Goal: Entertainment & Leisure: Browse casually

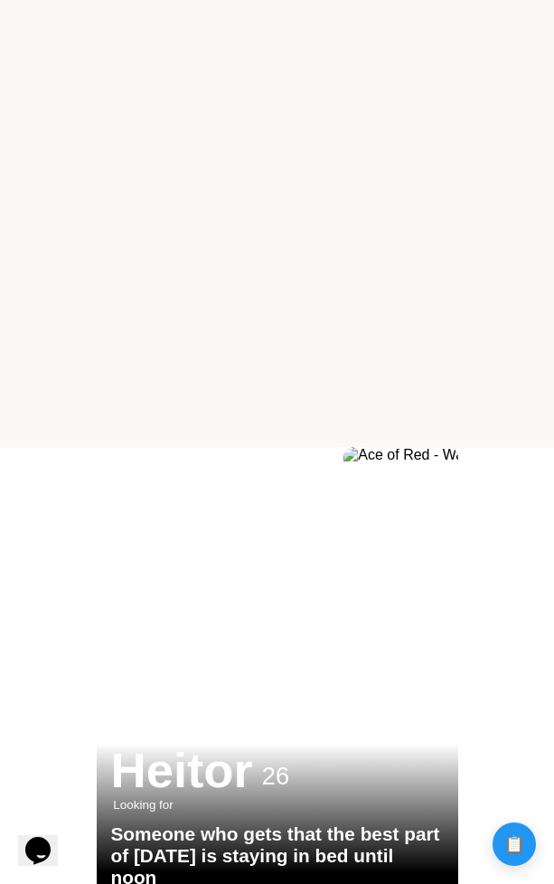
scroll to position [432, 0]
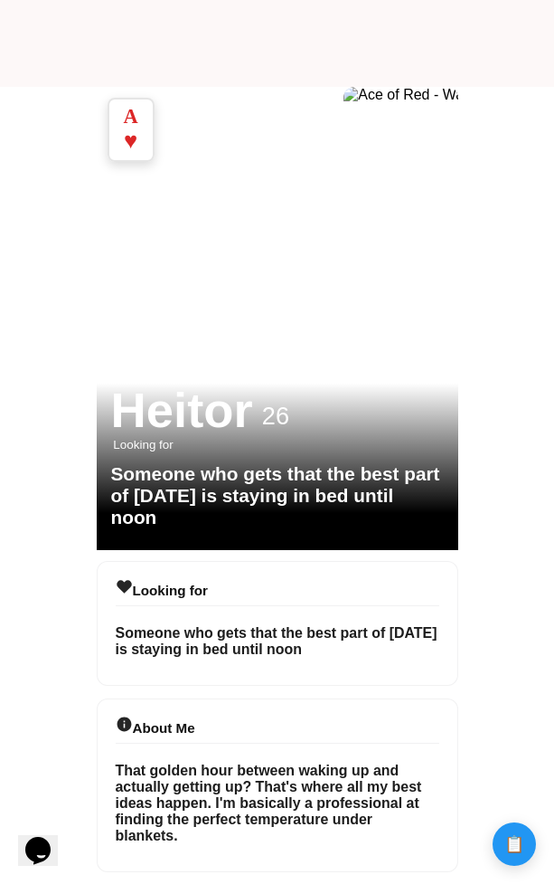
scroll to position [775, 0]
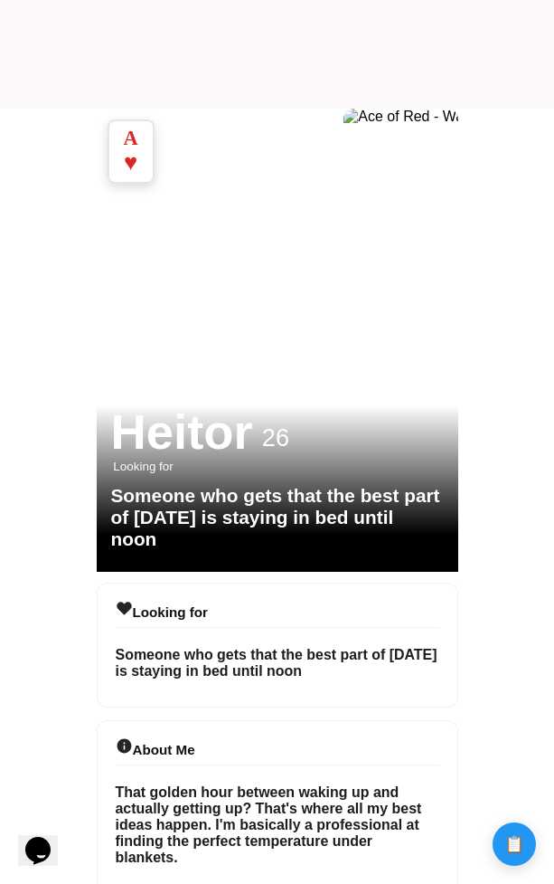
click at [344, 196] on img at bounding box center [453, 340] width 219 height 463
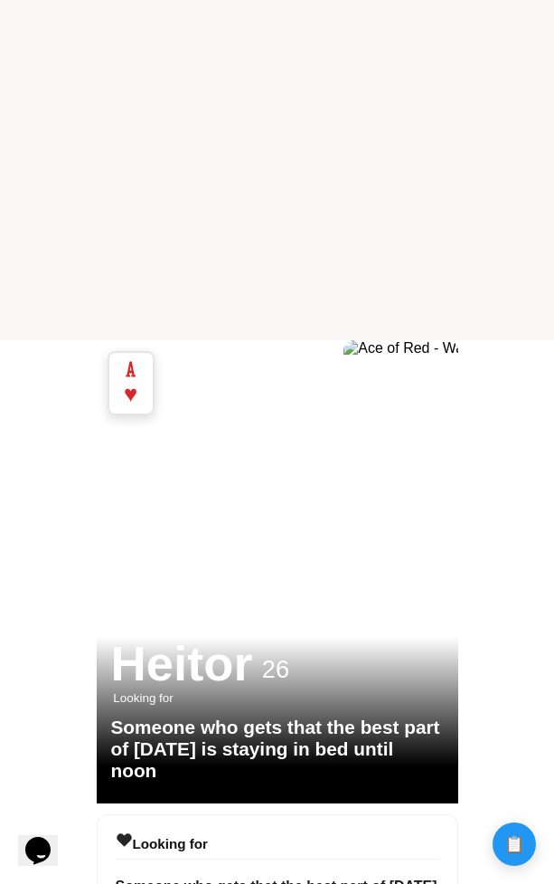
scroll to position [549, 0]
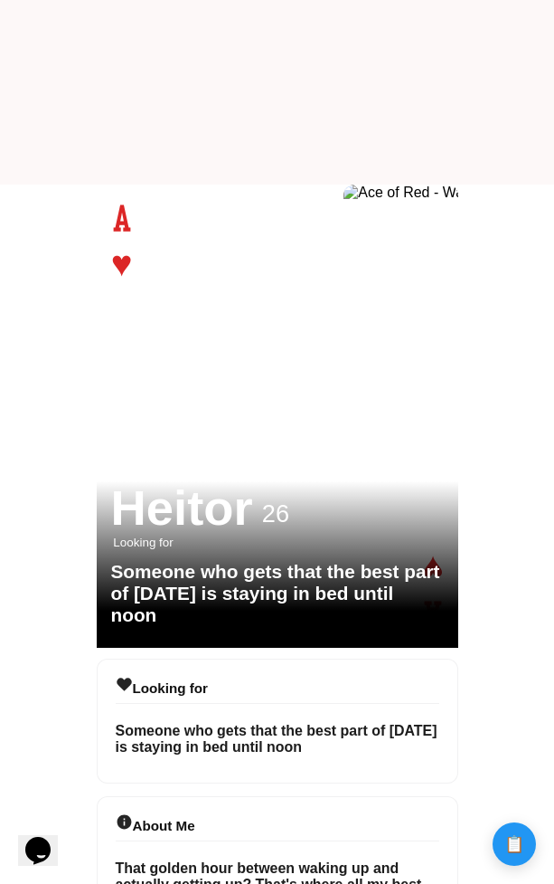
scroll to position [702, 0]
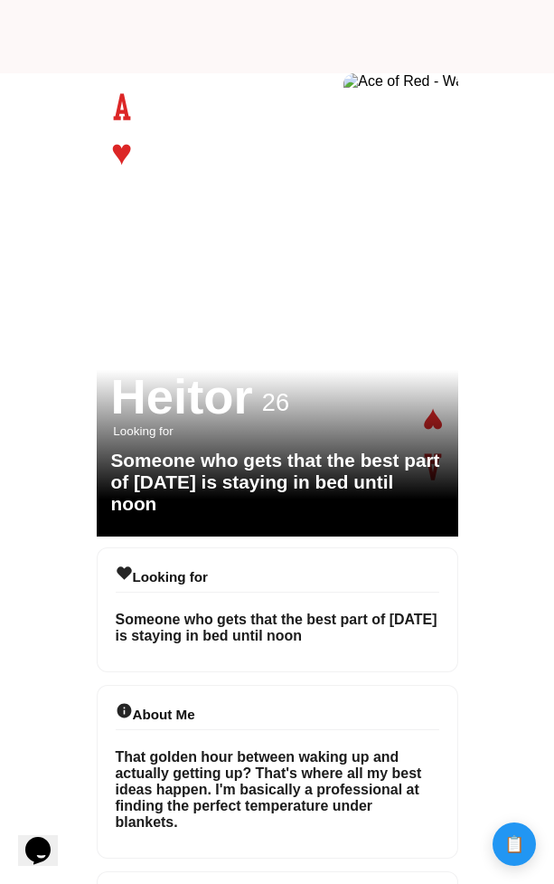
scroll to position [927, 0]
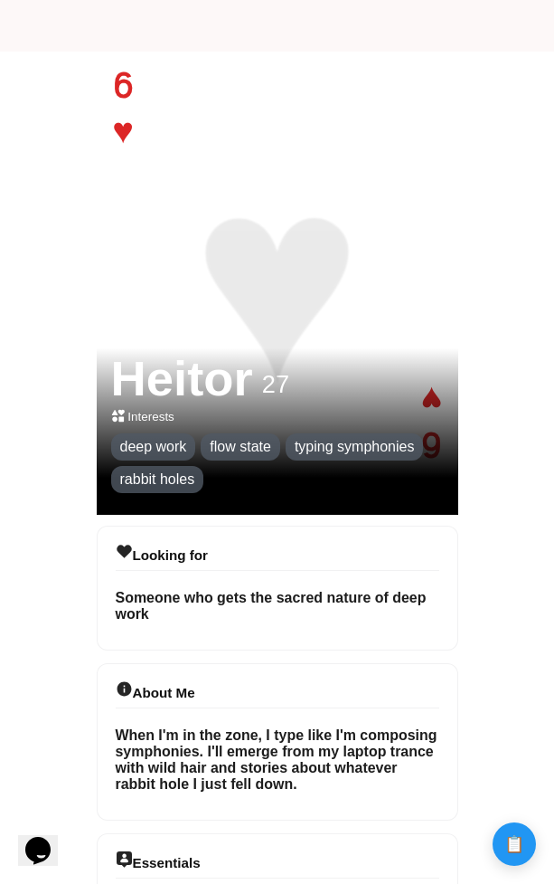
scroll to position [863, 0]
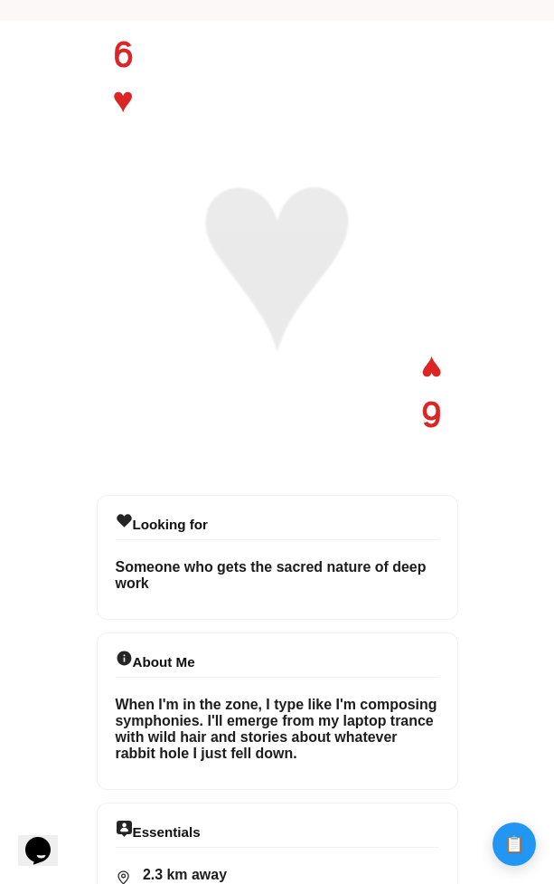
drag, startPoint x: 439, startPoint y: 370, endPoint x: 431, endPoint y: 374, distance: 9.3
click at [429, 374] on div "♥" at bounding box center [432, 368] width 22 height 36
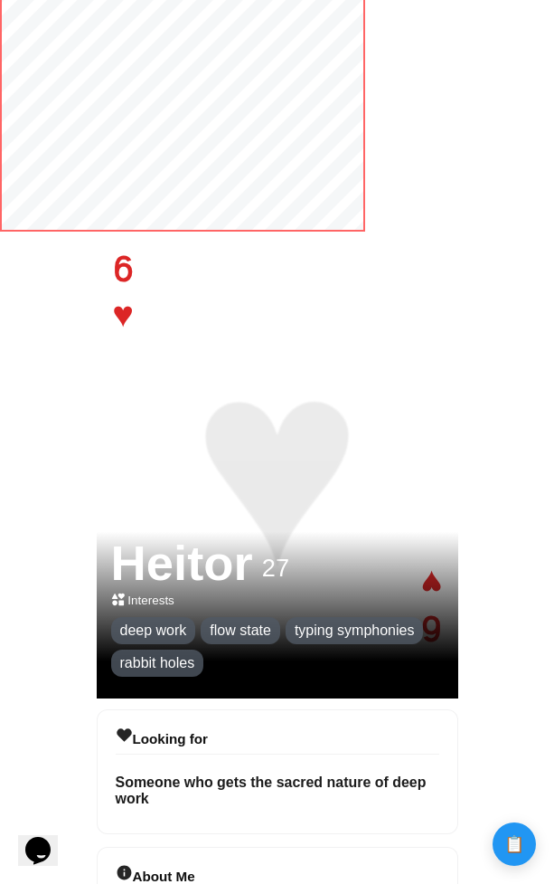
scroll to position [3145, 0]
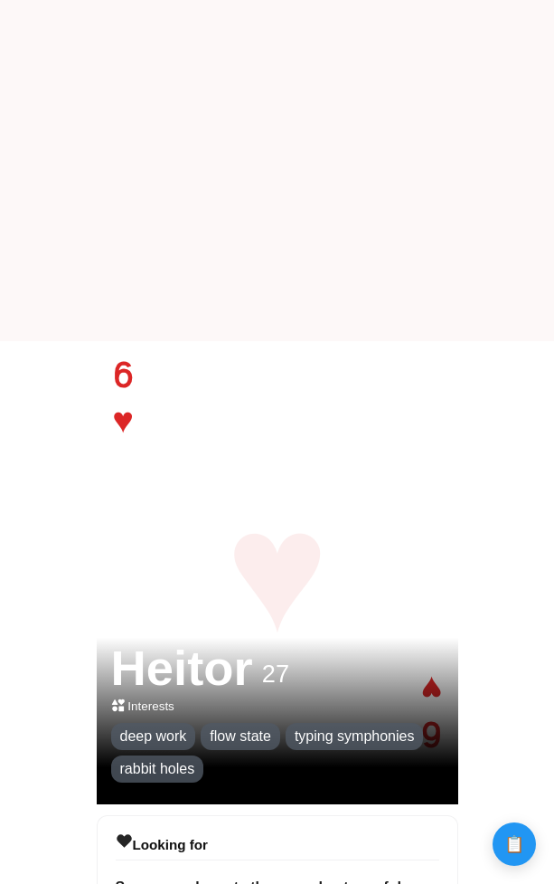
scroll to position [794, 0]
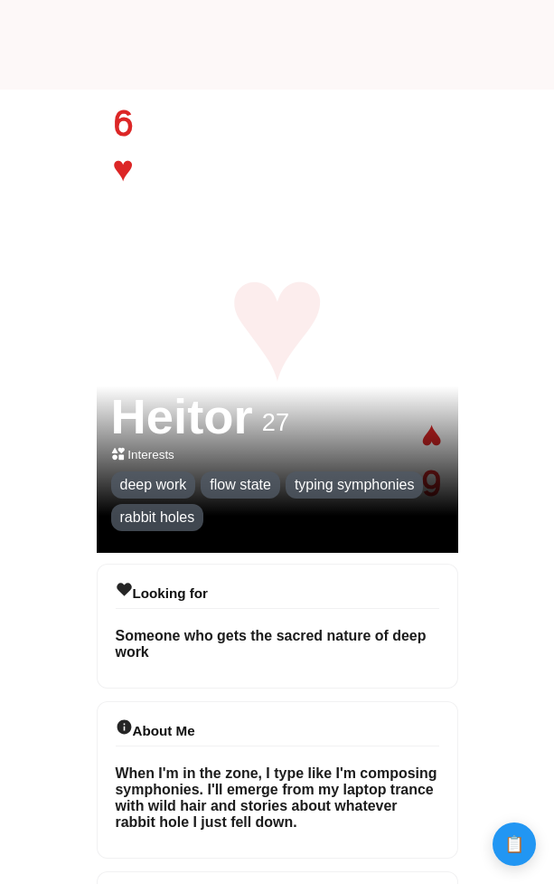
click at [422, 477] on span "typing symphonies" at bounding box center [355, 484] width 138 height 27
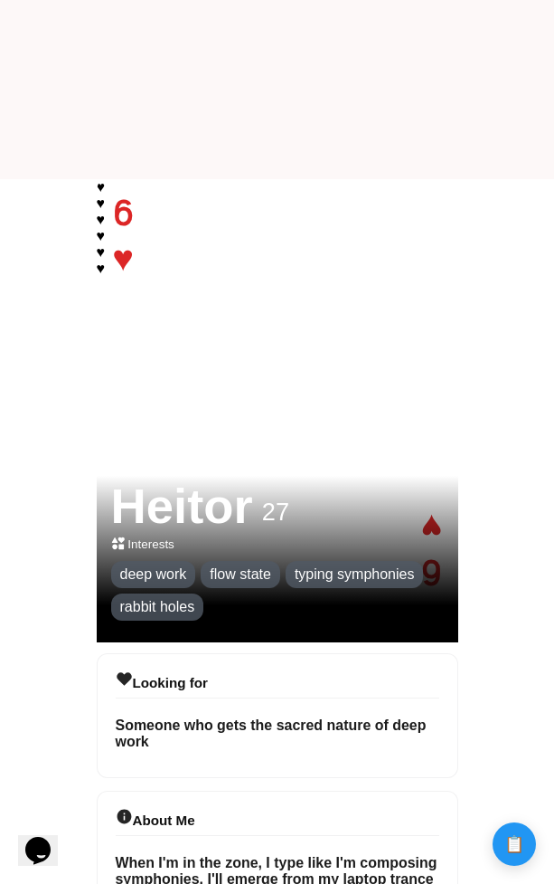
scroll to position [718, 0]
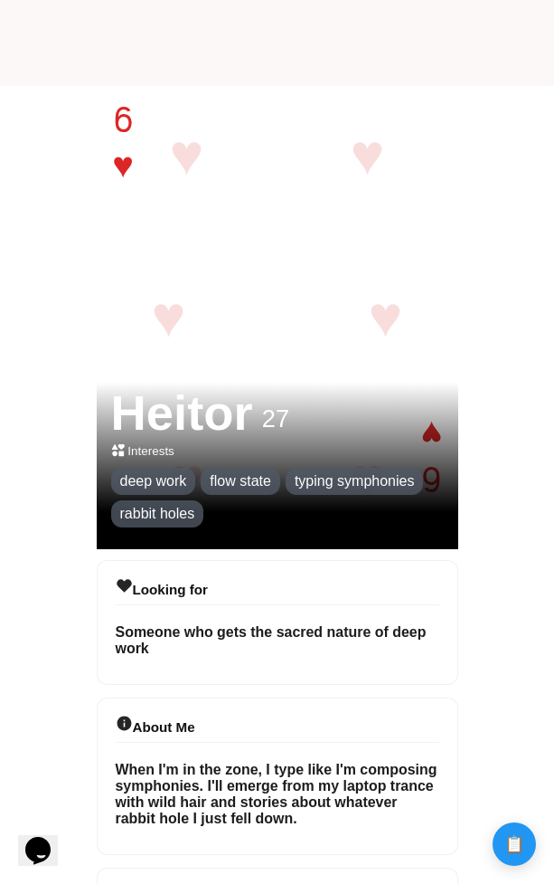
scroll to position [746, 0]
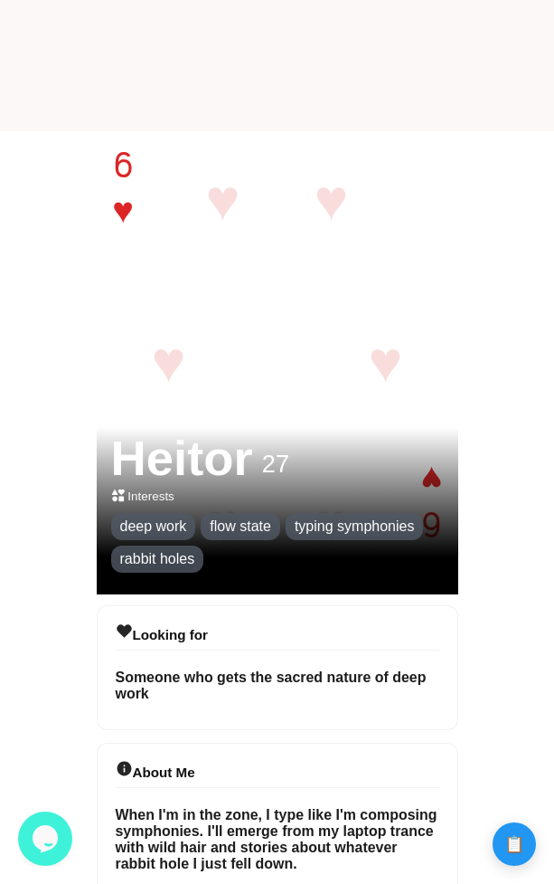
click at [174, 359] on div "6 ♥ 6 ♥ ♥ ♥ ♥ ♥ ♥ ♥ Heitor 27 Interests deep work flow state typing symphonies …" at bounding box center [278, 362] width 362 height 463
click at [161, 366] on div "6 ♥ 6 ♥ ♥ ♥ ♥ ♥ ♥ ♥ Heitor 27 Interests deep work flow state typing symphonies …" at bounding box center [278, 362] width 362 height 463
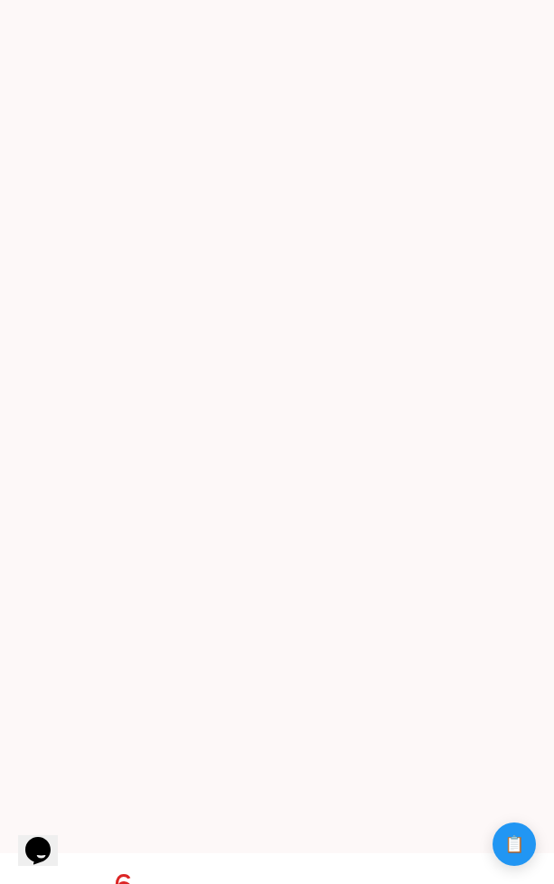
scroll to position [38, 0]
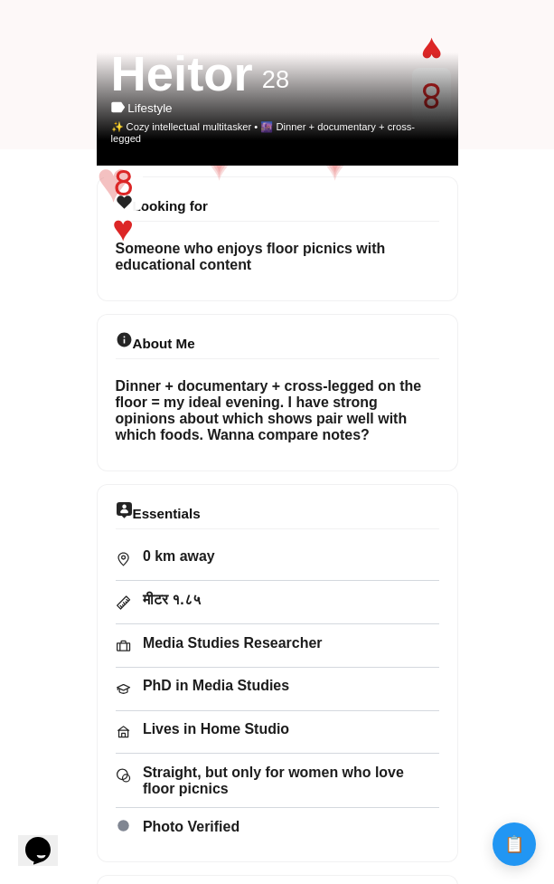
scroll to position [734, 0]
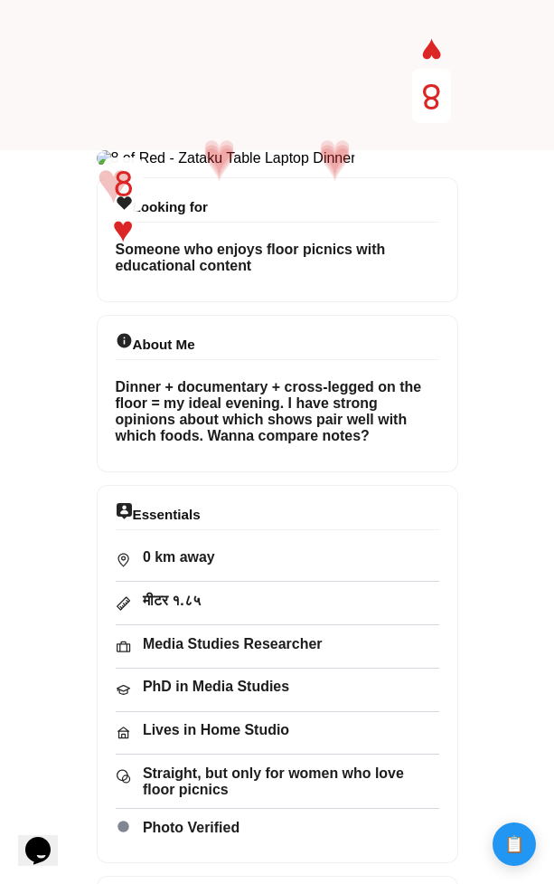
click at [356, 166] on img at bounding box center [227, 158] width 260 height 16
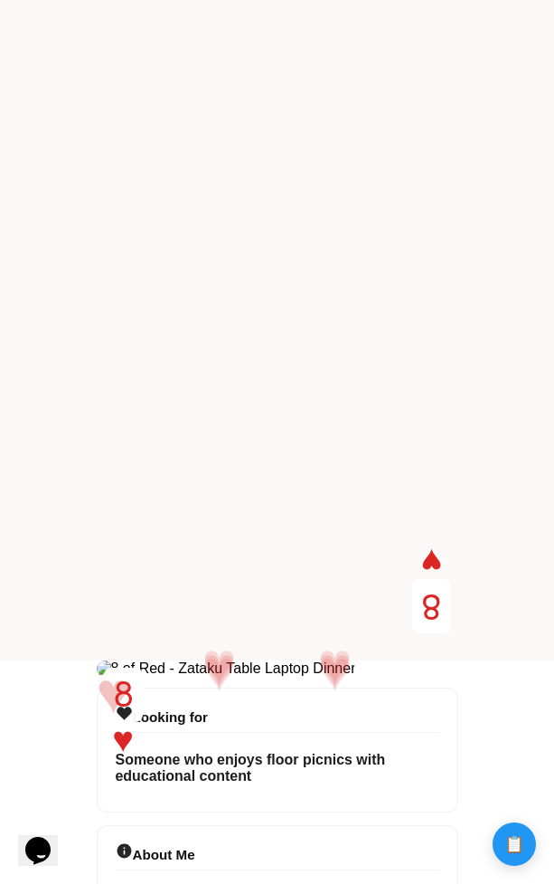
scroll to position [138, 0]
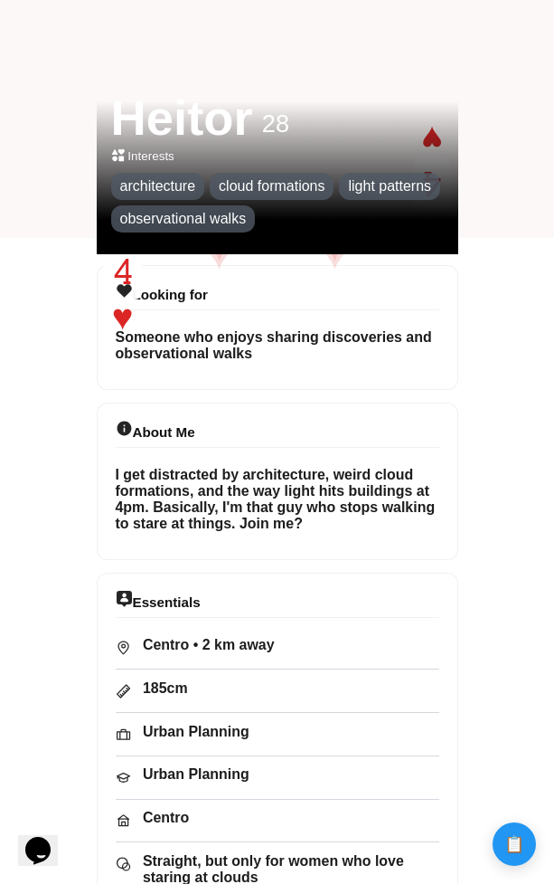
scroll to position [671, 0]
